Goal: Check status

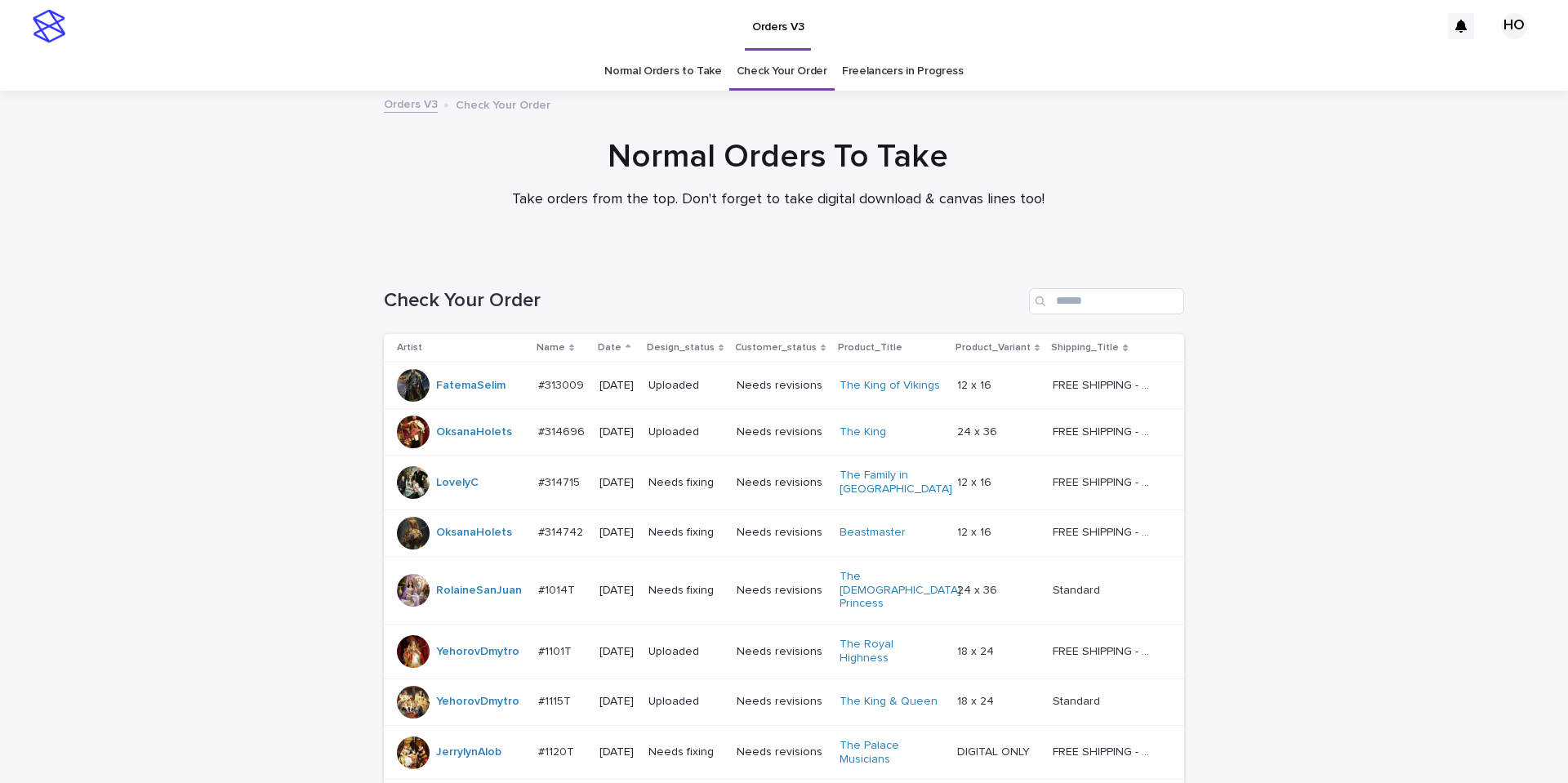
click at [670, 72] on link "Normal Orders to Take" at bounding box center [663, 71] width 117 height 39
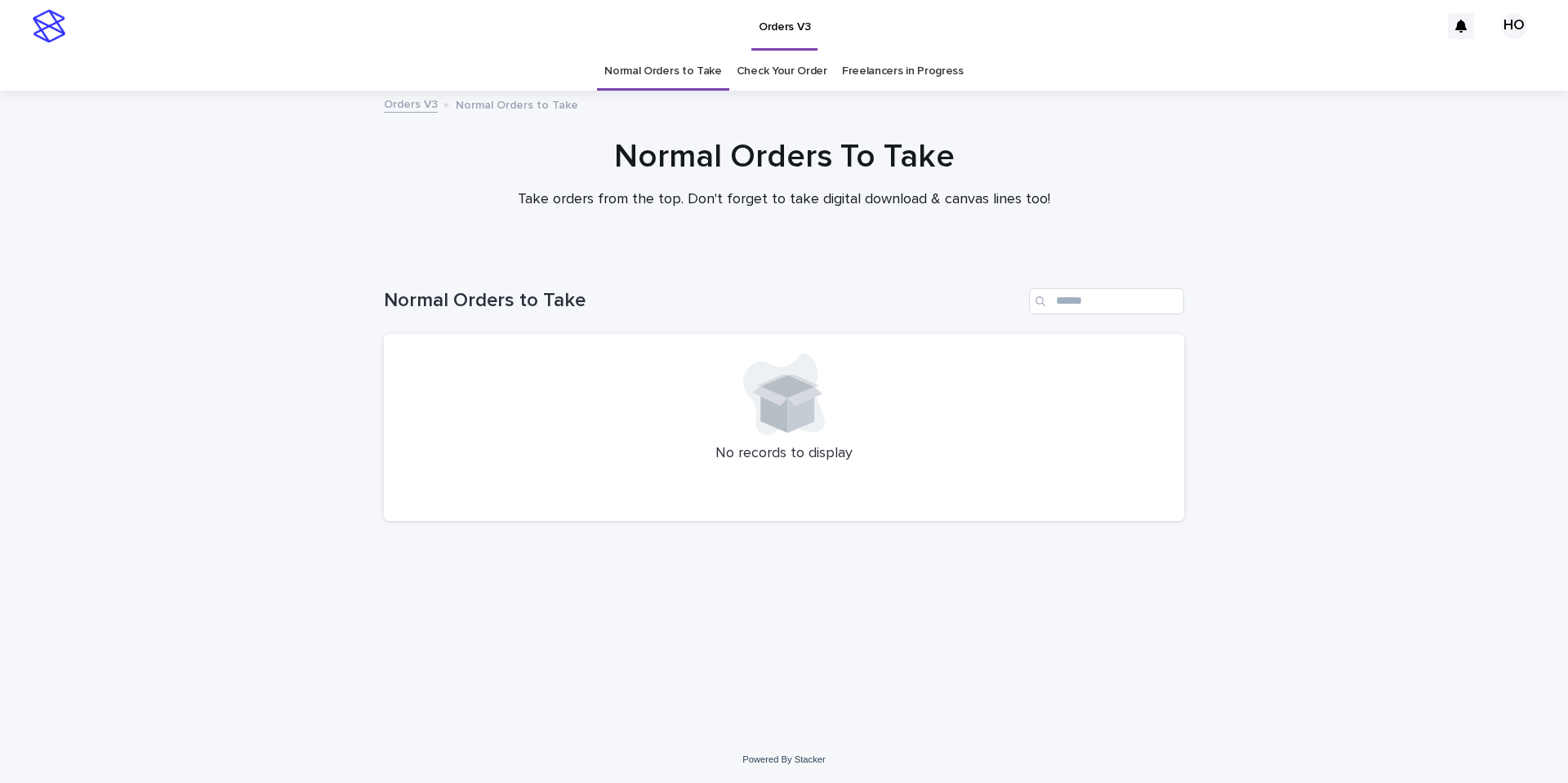
click at [800, 76] on link "Check Your Order" at bounding box center [782, 71] width 91 height 39
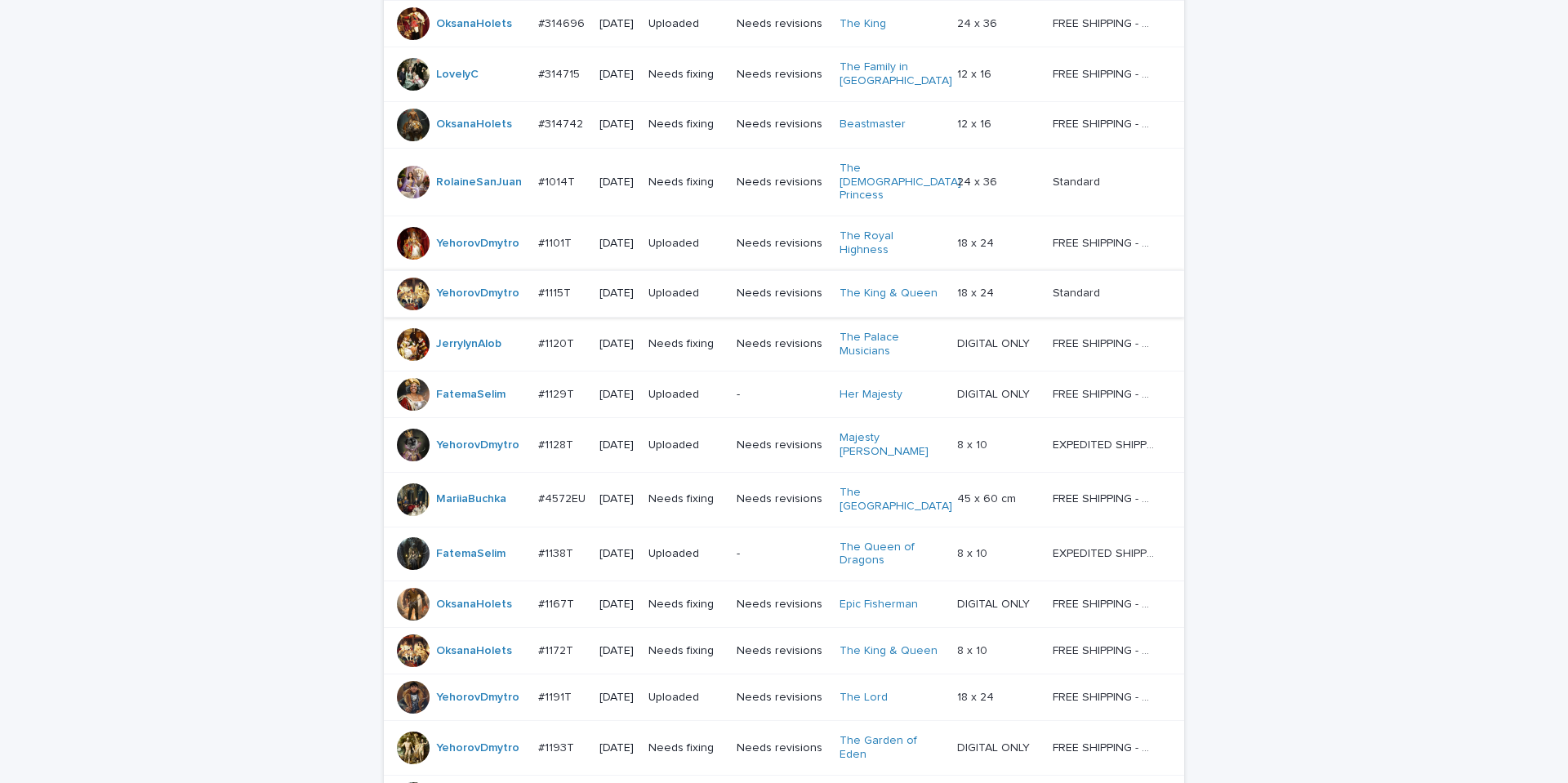
scroll to position [836, 0]
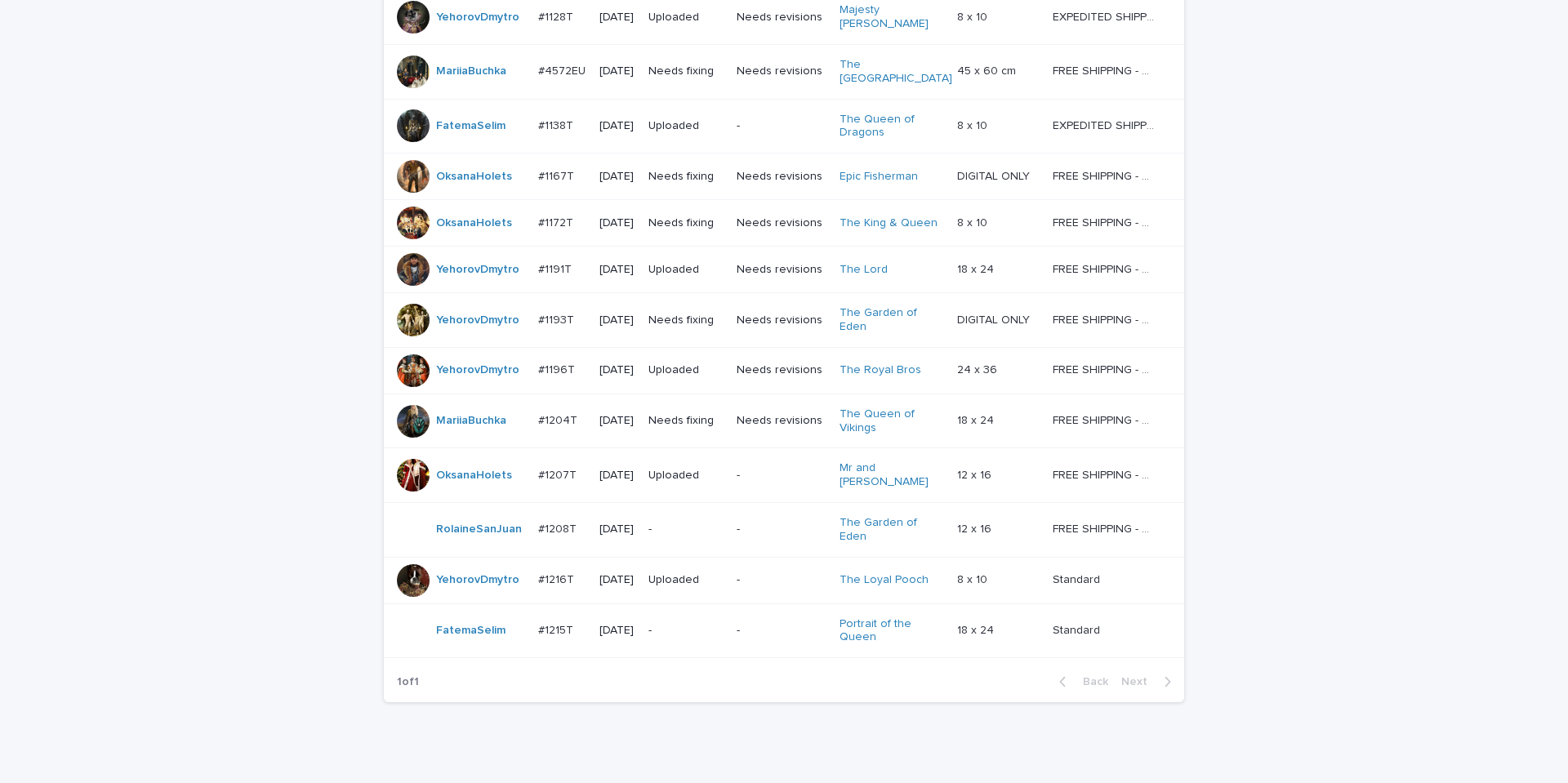
click at [724, 407] on div "Needs fixing" at bounding box center [686, 421] width 75 height 27
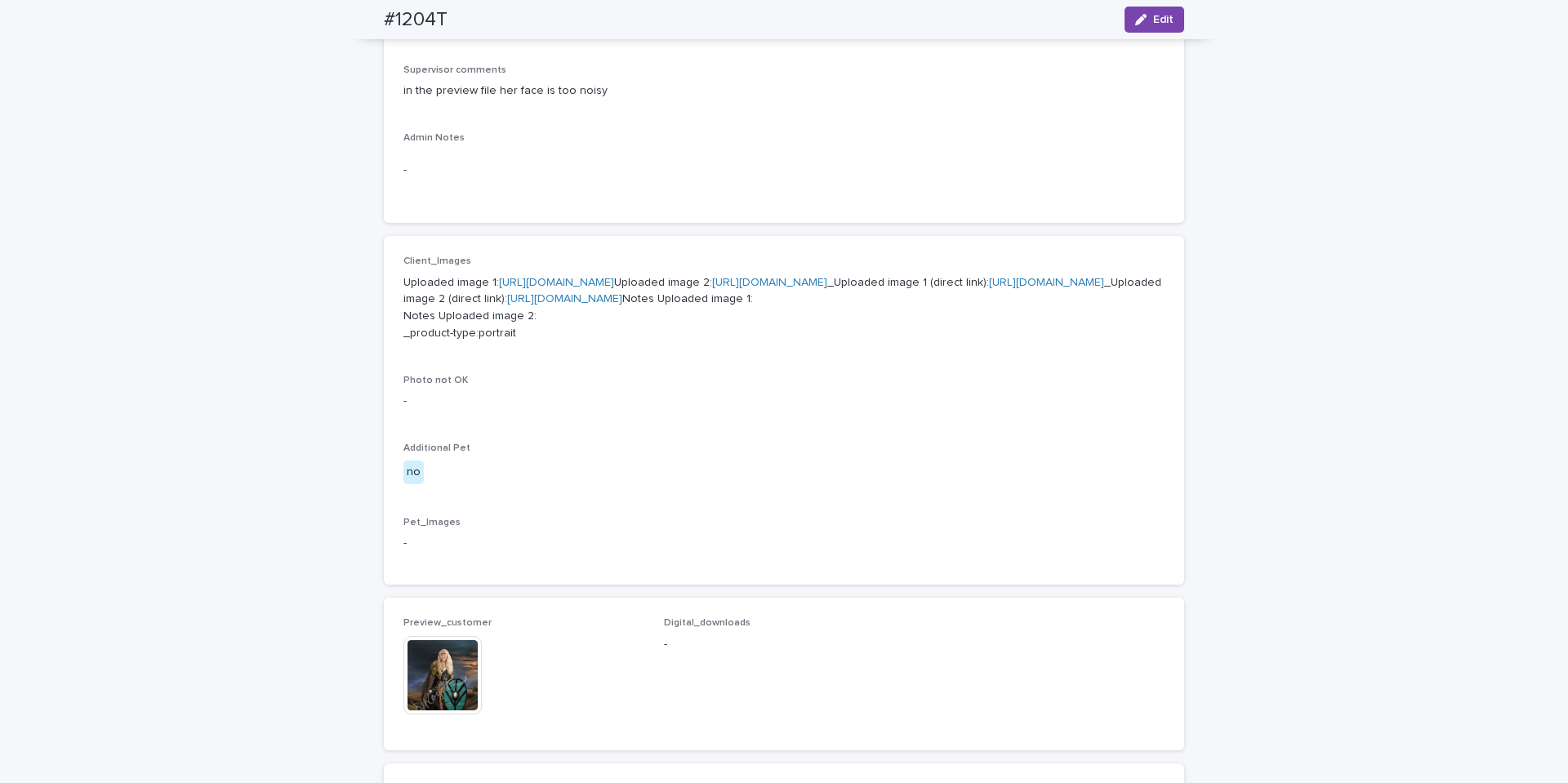
scroll to position [898, 0]
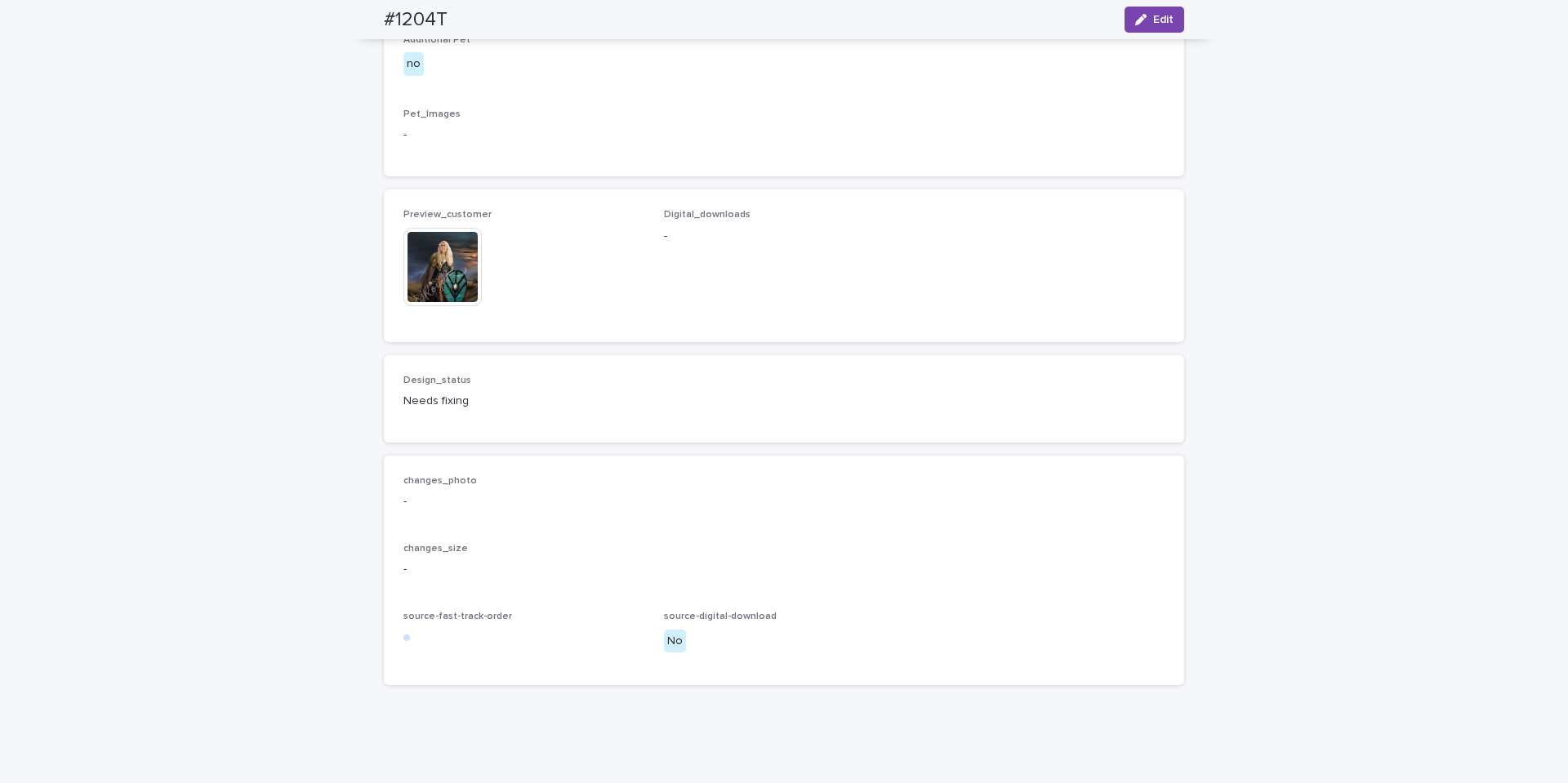
click at [433, 306] on img at bounding box center [443, 267] width 79 height 79
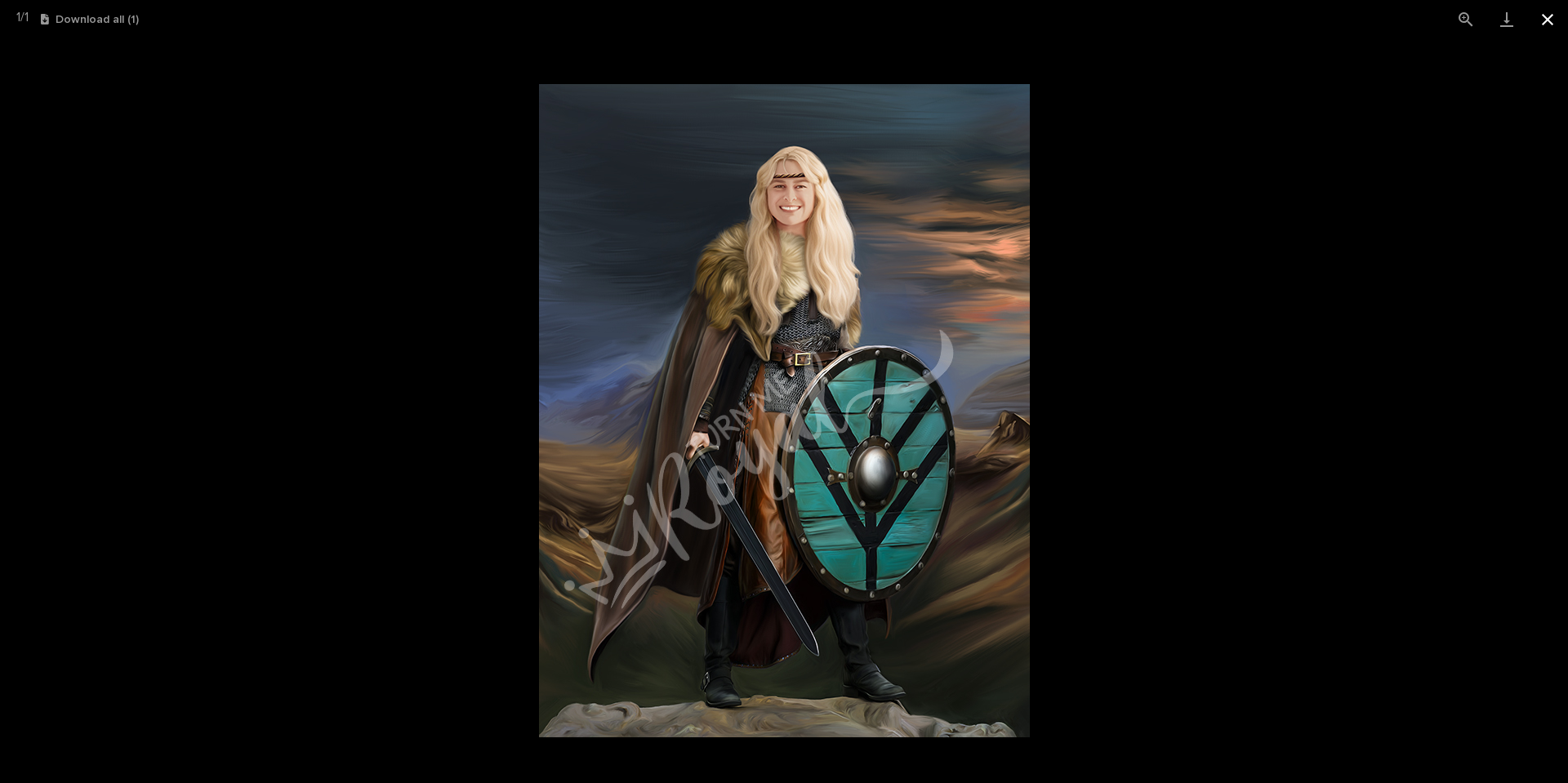
click at [1550, 28] on button "Close gallery" at bounding box center [1547, 19] width 41 height 39
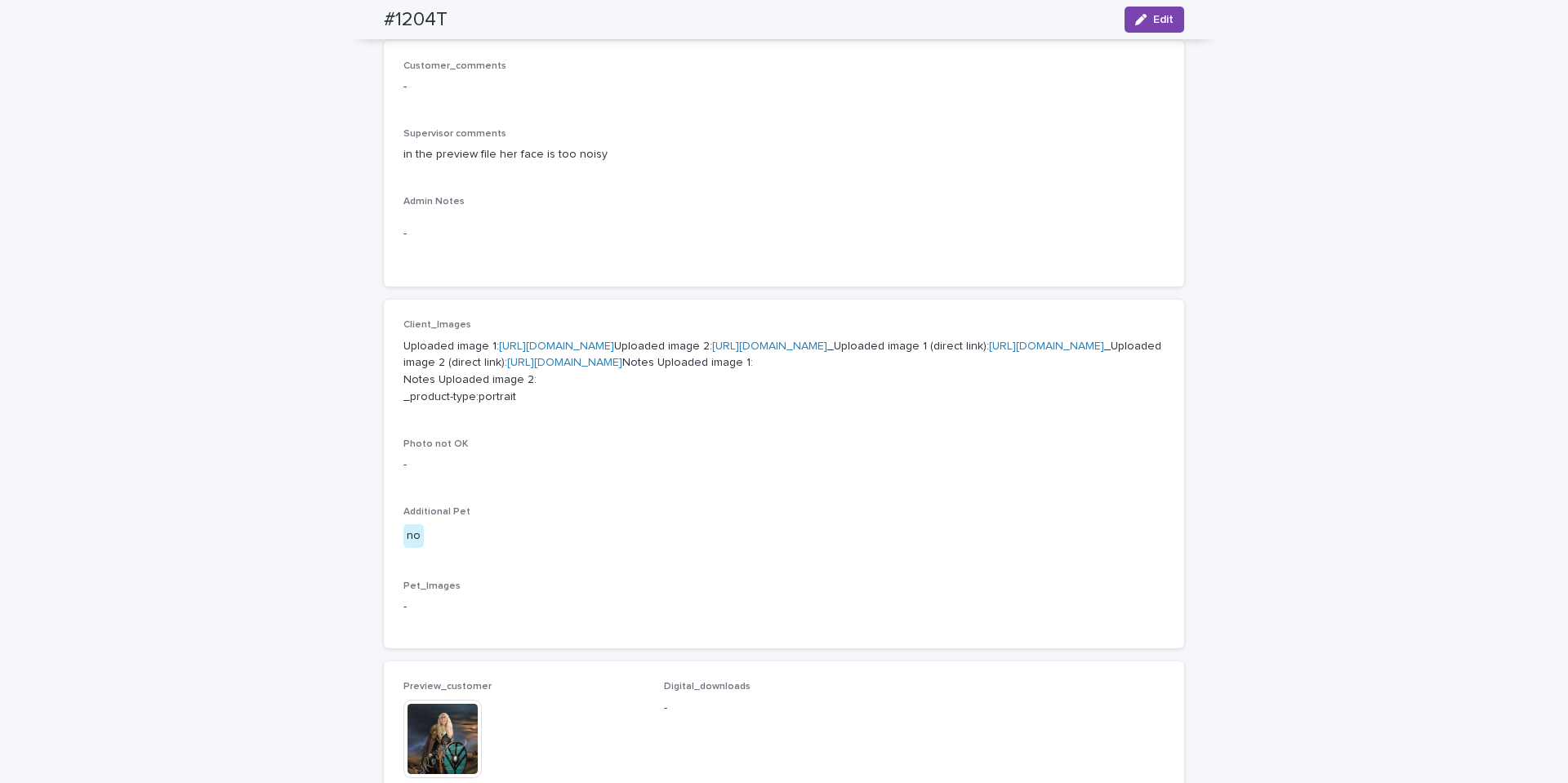
scroll to position [245, 0]
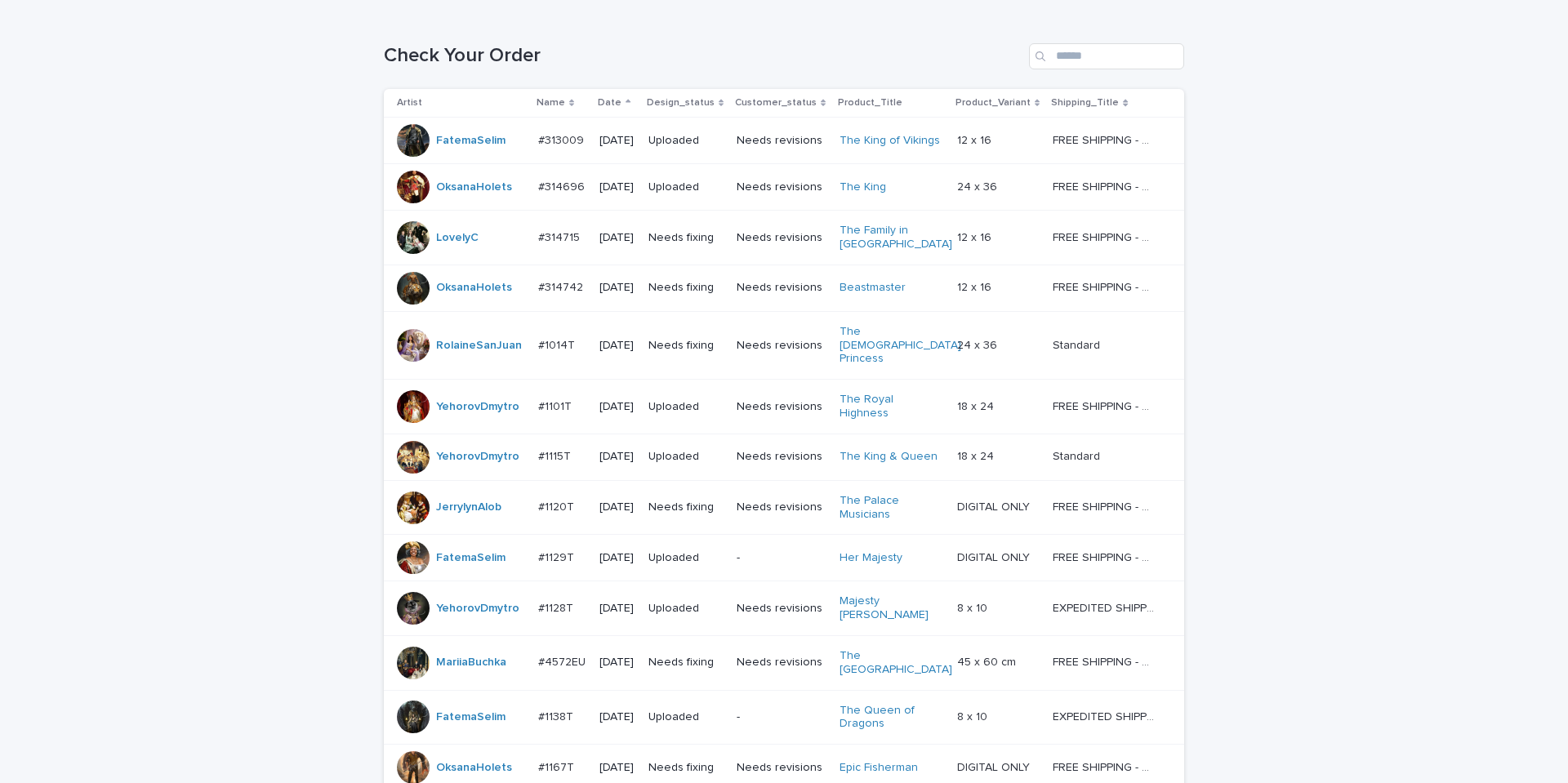
scroll to position [52, 0]
